Goal: Task Accomplishment & Management: Manage account settings

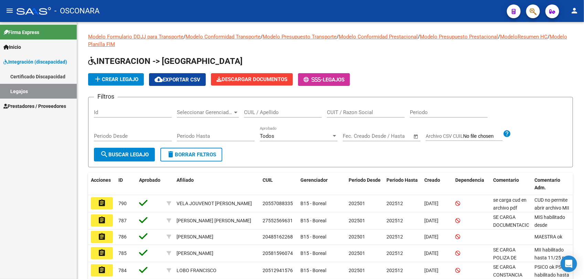
click at [27, 89] on link "Legajos" at bounding box center [38, 91] width 77 height 15
click at [250, 109] on input "CUIL / Apellido" at bounding box center [283, 112] width 78 height 6
type input "[PERSON_NAME]"
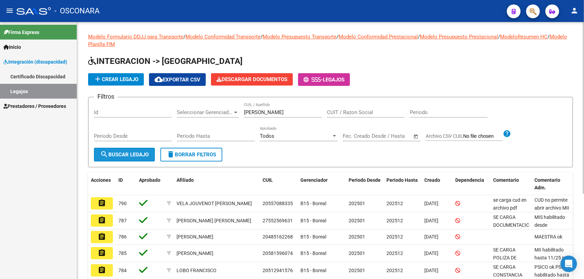
click at [117, 152] on span "search Buscar Legajo" at bounding box center [124, 155] width 49 height 6
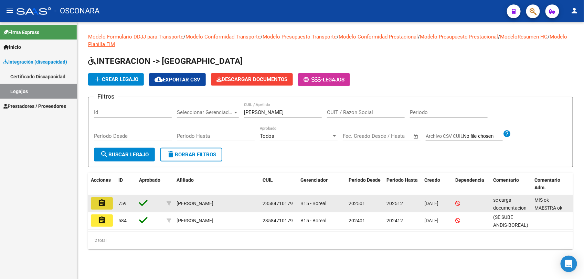
click at [101, 203] on mat-icon "assignment" at bounding box center [102, 203] width 8 height 8
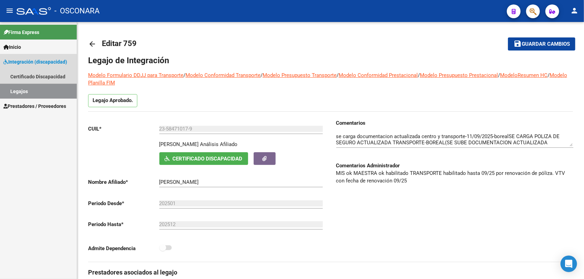
click at [30, 88] on link "Legajos" at bounding box center [38, 91] width 77 height 15
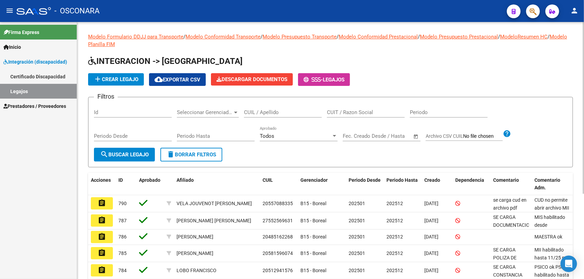
click at [257, 109] on input "CUIL / Apellido" at bounding box center [283, 112] width 78 height 6
type input "[PERSON_NAME]"
click at [143, 155] on span "search Buscar Legajo" at bounding box center [124, 155] width 49 height 6
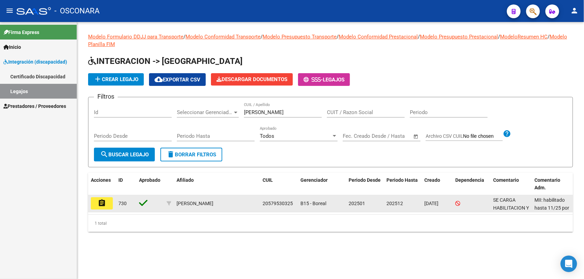
click at [101, 204] on mat-icon "assignment" at bounding box center [102, 203] width 8 height 8
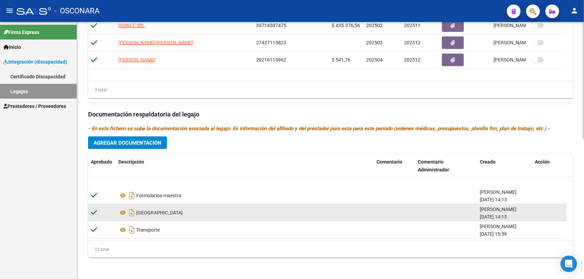
scroll to position [101, 0]
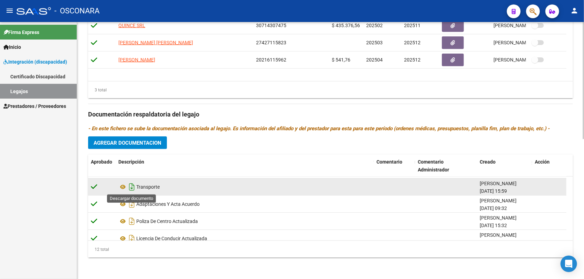
click at [130, 184] on icon "Descargar documento" at bounding box center [131, 187] width 9 height 11
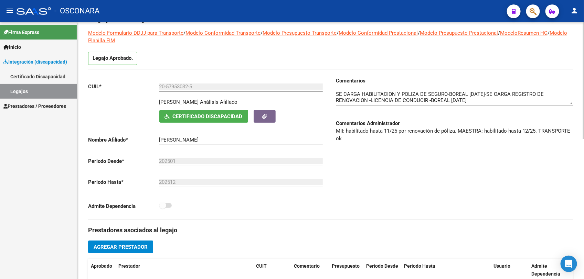
scroll to position [91, 0]
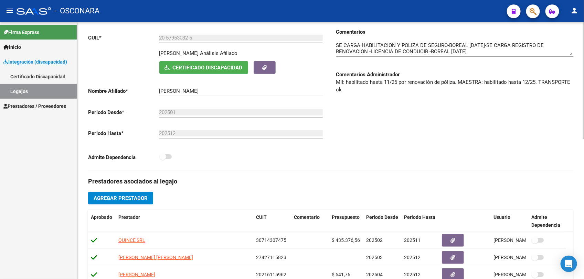
drag, startPoint x: 158, startPoint y: 88, endPoint x: 194, endPoint y: 89, distance: 35.4
click at [194, 89] on app-form-text-field "Nombre Afiliado * [PERSON_NAME] el nombre" at bounding box center [205, 91] width 235 height 6
drag, startPoint x: 225, startPoint y: 89, endPoint x: 152, endPoint y: 86, distance: 73.0
click at [152, 86] on div "CUIL * 20-57953032-5 Ingresar [PERSON_NAME] Afiliado Certificado Discapacidad A…" at bounding box center [206, 96] width 237 height 137
click at [232, 90] on input "[PERSON_NAME]" at bounding box center [240, 91] width 163 height 6
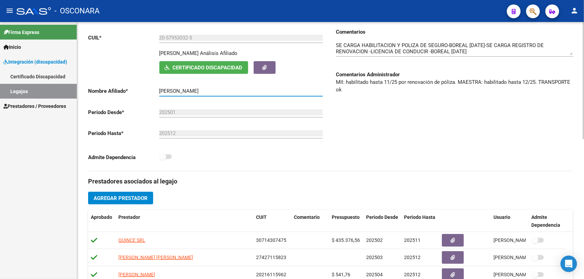
drag, startPoint x: 232, startPoint y: 90, endPoint x: 149, endPoint y: 95, distance: 83.4
click at [149, 94] on app-form-text-field "Nombre Afiliado * [PERSON_NAME] el nombre" at bounding box center [205, 91] width 235 height 6
click at [160, 90] on input "[PERSON_NAME]" at bounding box center [240, 91] width 163 height 6
type input "[PERSON_NAME]"
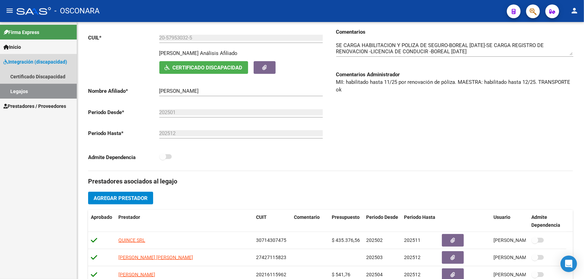
click at [29, 88] on link "Legajos" at bounding box center [38, 91] width 77 height 15
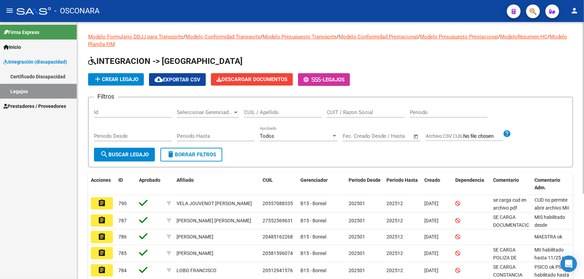
click at [265, 108] on div "CUIL / Apellido" at bounding box center [283, 110] width 78 height 15
type input "[PERSON_NAME]"
click at [121, 152] on span "search Buscar Legajo" at bounding box center [124, 155] width 49 height 6
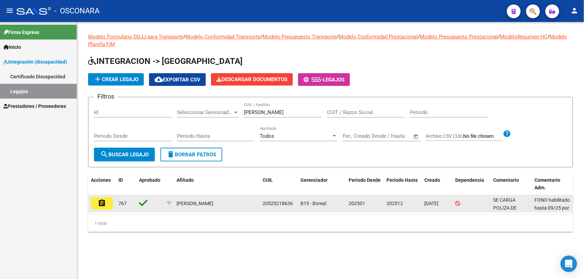
click at [103, 202] on mat-icon "assignment" at bounding box center [102, 203] width 8 height 8
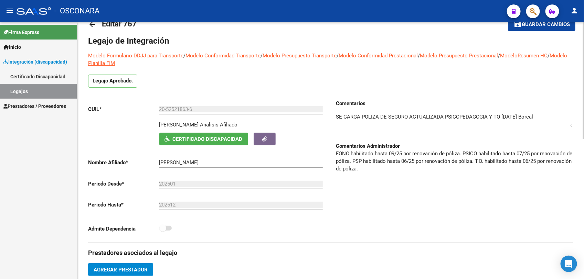
scroll to position [5, 0]
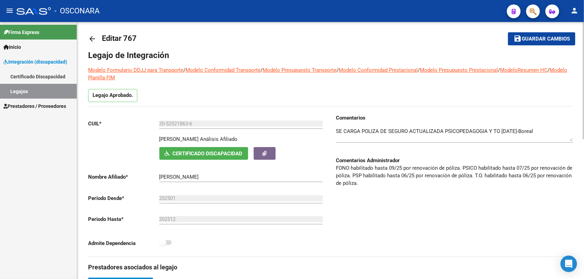
drag, startPoint x: 337, startPoint y: 237, endPoint x: 329, endPoint y: 225, distance: 14.8
click at [336, 233] on div "Comentarios Comentarios Administrador FONO habilitado hasta 09/25 por renovació…" at bounding box center [452, 185] width 243 height 143
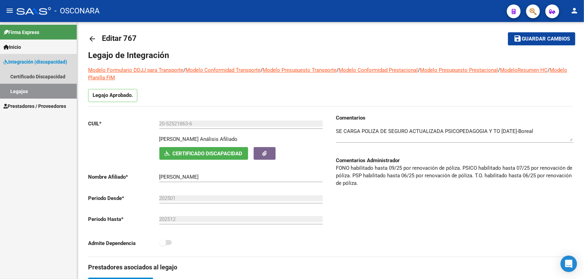
click at [26, 89] on link "Legajos" at bounding box center [38, 91] width 77 height 15
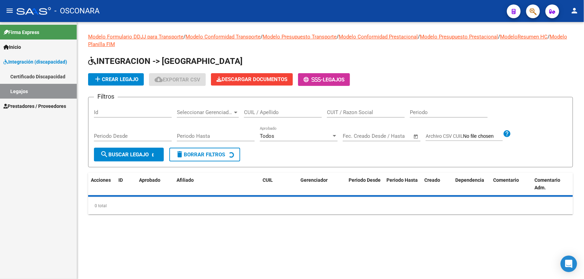
click at [262, 108] on div "CUIL / Apellido" at bounding box center [283, 110] width 78 height 15
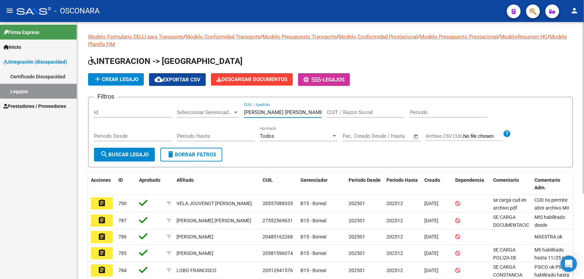
click at [135, 152] on span "search Buscar Legajo" at bounding box center [124, 155] width 49 height 6
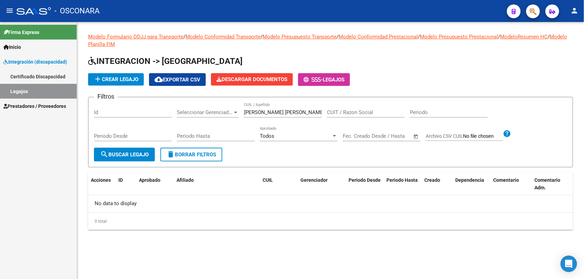
click at [279, 110] on input "[PERSON_NAME] [PERSON_NAME]" at bounding box center [283, 112] width 78 height 6
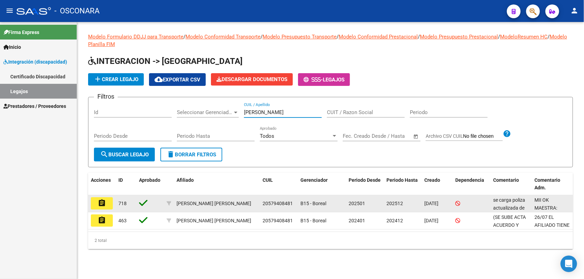
type input "[PERSON_NAME]"
click at [103, 202] on mat-icon "assignment" at bounding box center [102, 203] width 8 height 8
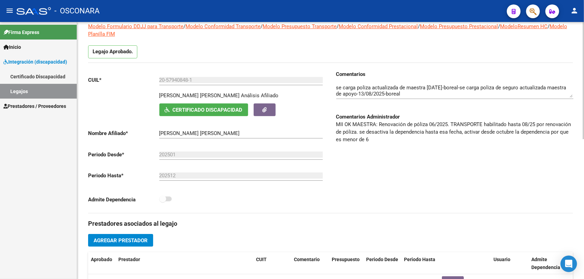
scroll to position [48, 0]
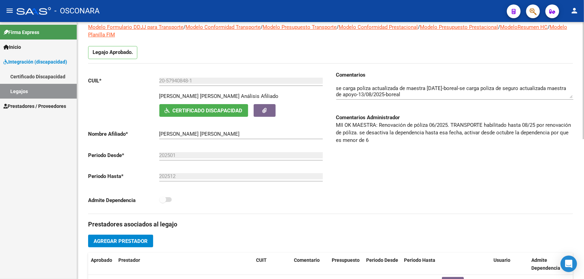
click at [397, 165] on div "Comentarios Comentarios Administrador MII OK MAESTRA: Renovación de póliza 06/2…" at bounding box center [452, 142] width 243 height 143
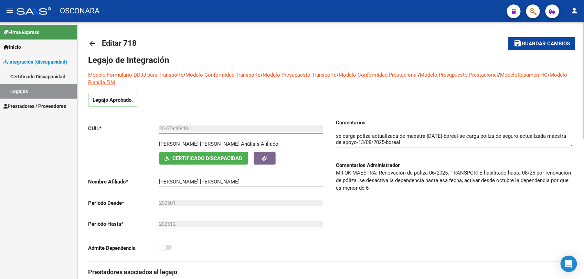
scroll to position [0, 0]
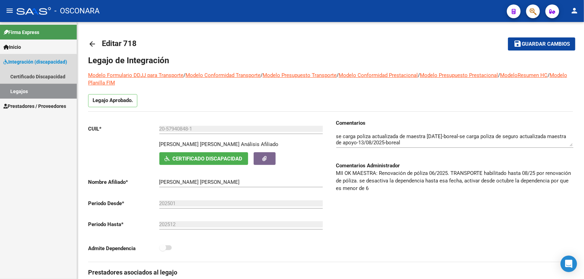
click at [24, 90] on link "Legajos" at bounding box center [38, 91] width 77 height 15
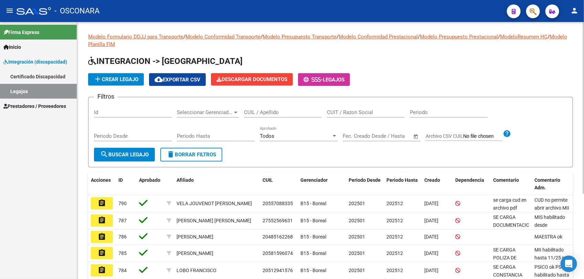
click at [267, 107] on div "CUIL / Apellido" at bounding box center [283, 110] width 78 height 15
type input "suarez lautaro"
click at [133, 152] on span "search Buscar Legajo" at bounding box center [124, 155] width 49 height 6
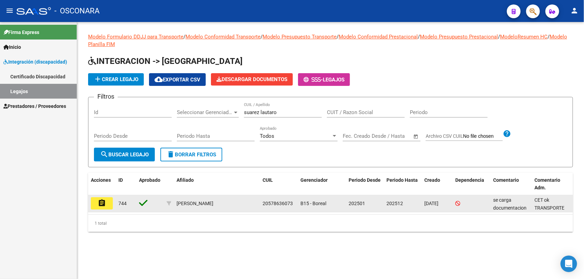
click at [104, 202] on mat-icon "assignment" at bounding box center [102, 203] width 8 height 8
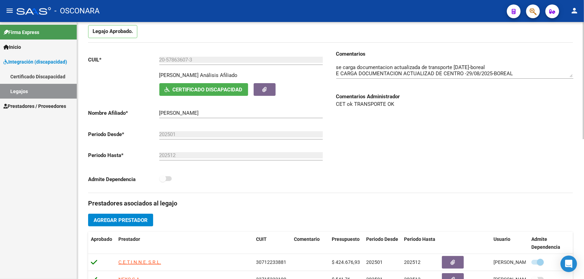
scroll to position [48, 0]
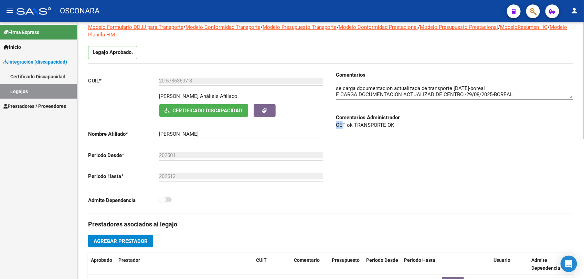
drag, startPoint x: 334, startPoint y: 125, endPoint x: 343, endPoint y: 125, distance: 8.9
click at [343, 125] on div "Comentarios Comentarios Administrador CET ok TRANSPORTE OK" at bounding box center [452, 142] width 243 height 143
drag, startPoint x: 343, startPoint y: 125, endPoint x: 404, endPoint y: 147, distance: 64.3
click at [403, 147] on div "Comentarios Comentarios Administrador CET ok TRANSPORTE OK" at bounding box center [452, 142] width 243 height 143
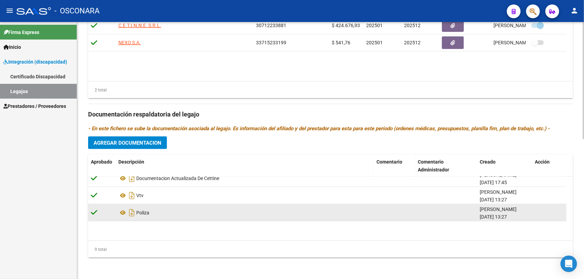
scroll to position [50, 0]
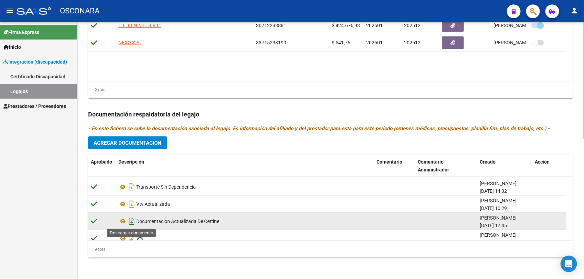
click at [131, 222] on icon "Descargar documento" at bounding box center [131, 221] width 9 height 11
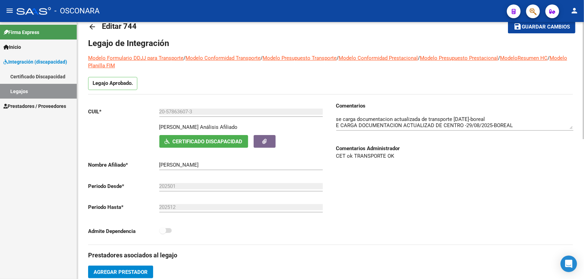
scroll to position [0, 0]
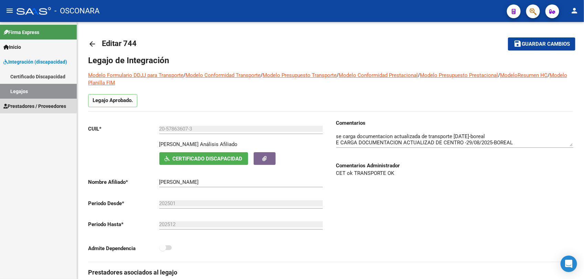
click at [30, 104] on span "Prestadores / Proveedores" at bounding box center [34, 107] width 63 height 8
